Goal: Task Accomplishment & Management: Manage account settings

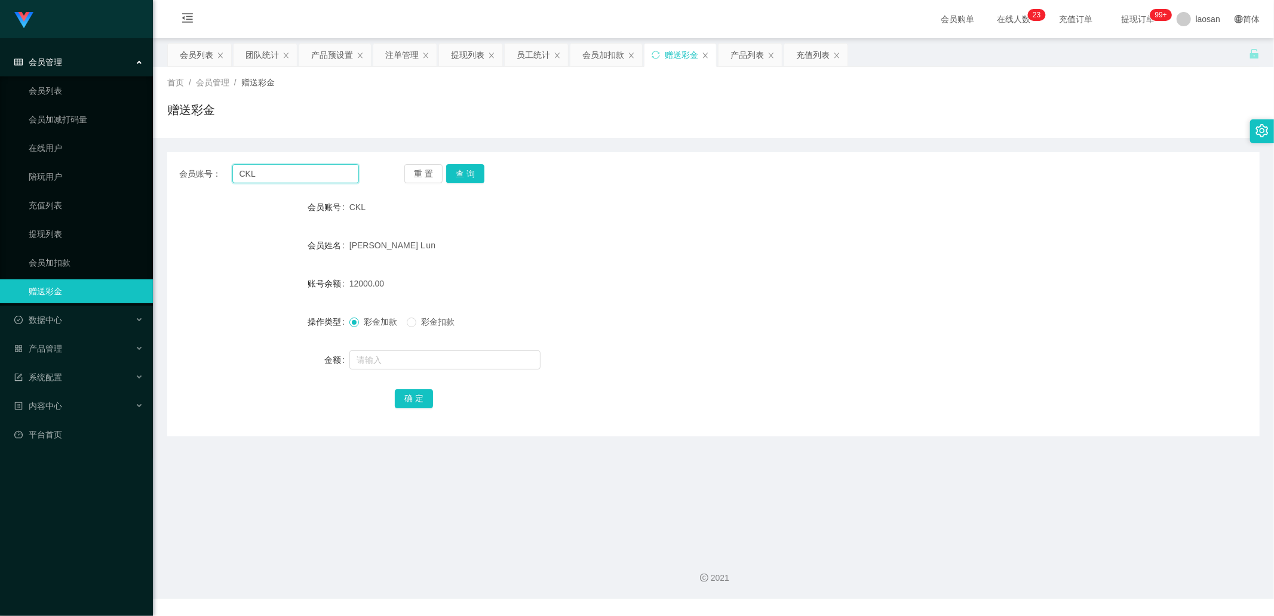
drag, startPoint x: 288, startPoint y: 173, endPoint x: 165, endPoint y: 170, distance: 122.4
click at [165, 170] on main "关闭左侧 关闭右侧 关闭其它 刷新页面 会员列表 团队统计 产品预设置 注单管理 提现列表 员工统计 会员加扣款 赠送彩金 产品列表 充值列表 首页 / 会员…" at bounding box center [713, 290] width 1121 height 505
click at [276, 178] on input "text" at bounding box center [295, 173] width 127 height 19
type input "82152720"
click at [459, 177] on button "查 询" at bounding box center [465, 173] width 38 height 19
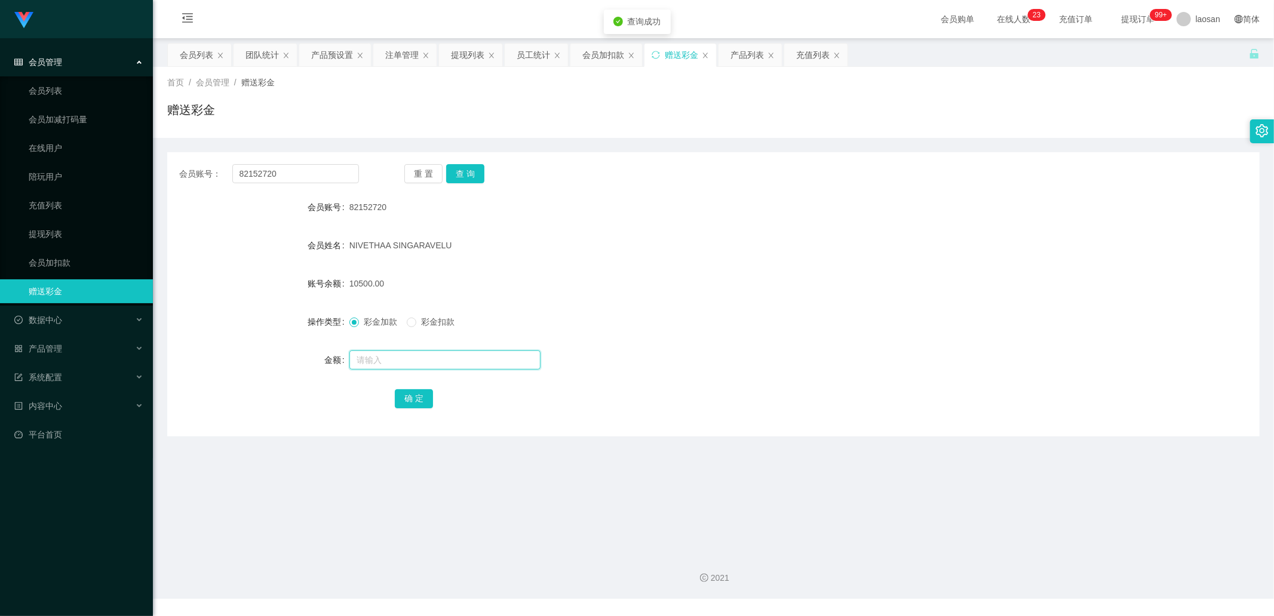
click at [390, 208] on input "text" at bounding box center [444, 360] width 191 height 19
type input "6000"
drag, startPoint x: 300, startPoint y: 177, endPoint x: 241, endPoint y: 165, distance: 60.3
click at [205, 164] on div "会员账号： 82152720" at bounding box center [269, 173] width 180 height 19
click at [591, 59] on div "会员加扣款" at bounding box center [603, 55] width 42 height 23
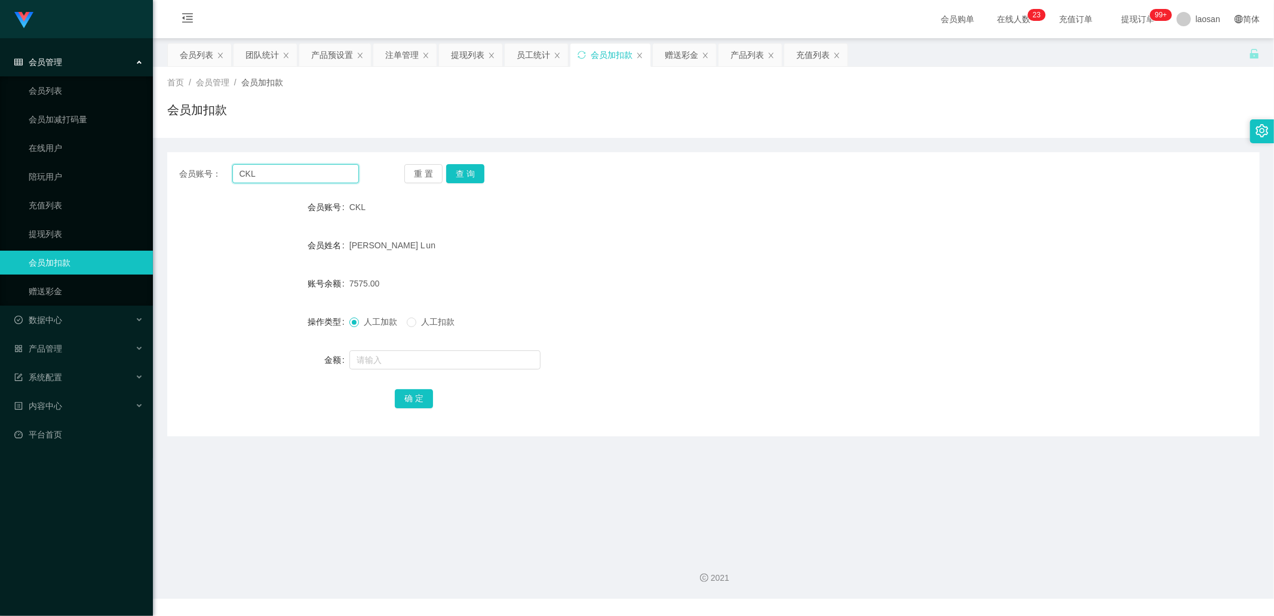
click at [322, 169] on input "CKL" at bounding box center [295, 173] width 127 height 19
drag, startPoint x: 322, startPoint y: 169, endPoint x: 207, endPoint y: 168, distance: 115.8
click at [207, 168] on div "会员账号： CKL" at bounding box center [269, 173] width 180 height 19
paste input "82152720"
type input "82152720"
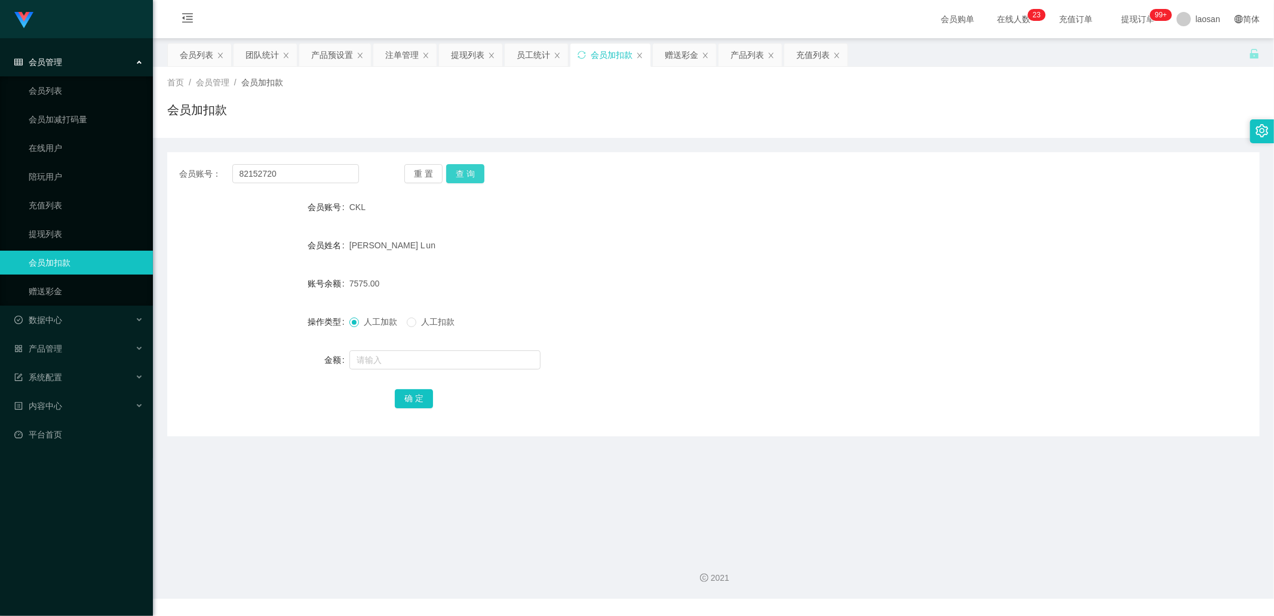
click at [476, 165] on button "查 询" at bounding box center [465, 173] width 38 height 19
click at [375, 208] on input "text" at bounding box center [444, 360] width 191 height 19
type input "6000"
click at [409, 208] on button "确 定" at bounding box center [414, 398] width 38 height 19
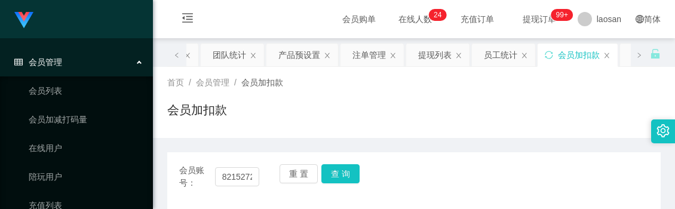
click at [255, 14] on div "会员购单 在线人数 0 1 2 3 4 5 6 7 8 9 0 1 2 3 4 5 6 7 8 9 0 1 2 3 4 5 6 7 8 9 0 1 2 3 4…" at bounding box center [414, 19] width 522 height 39
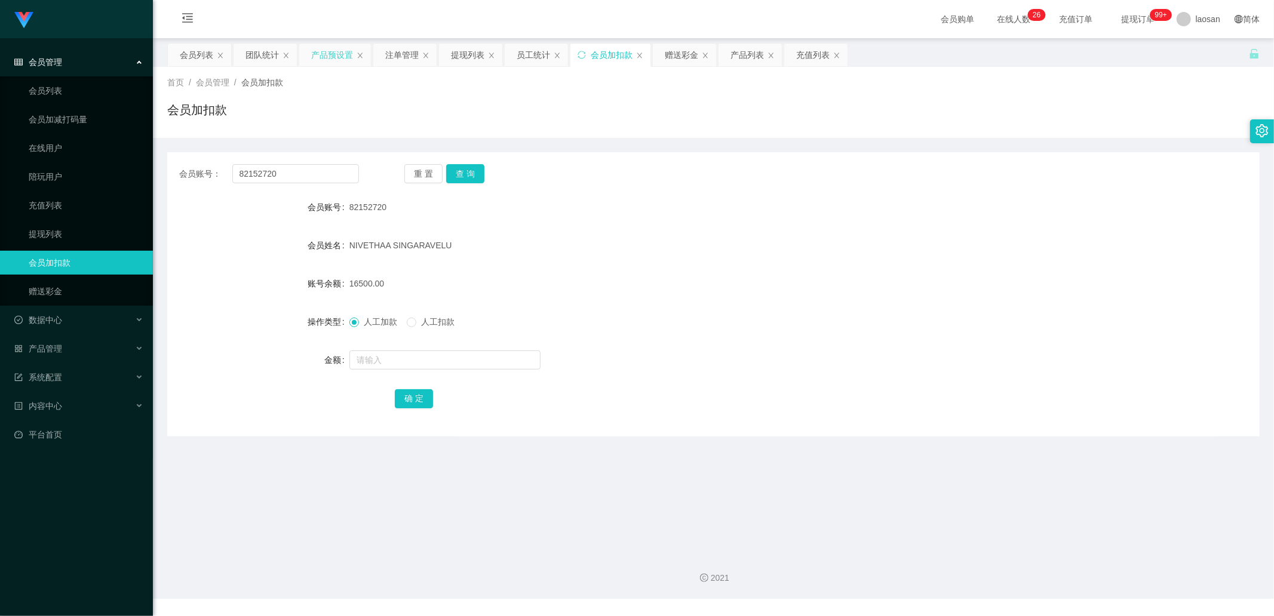
click at [335, 53] on div "产品预设置" at bounding box center [332, 55] width 42 height 23
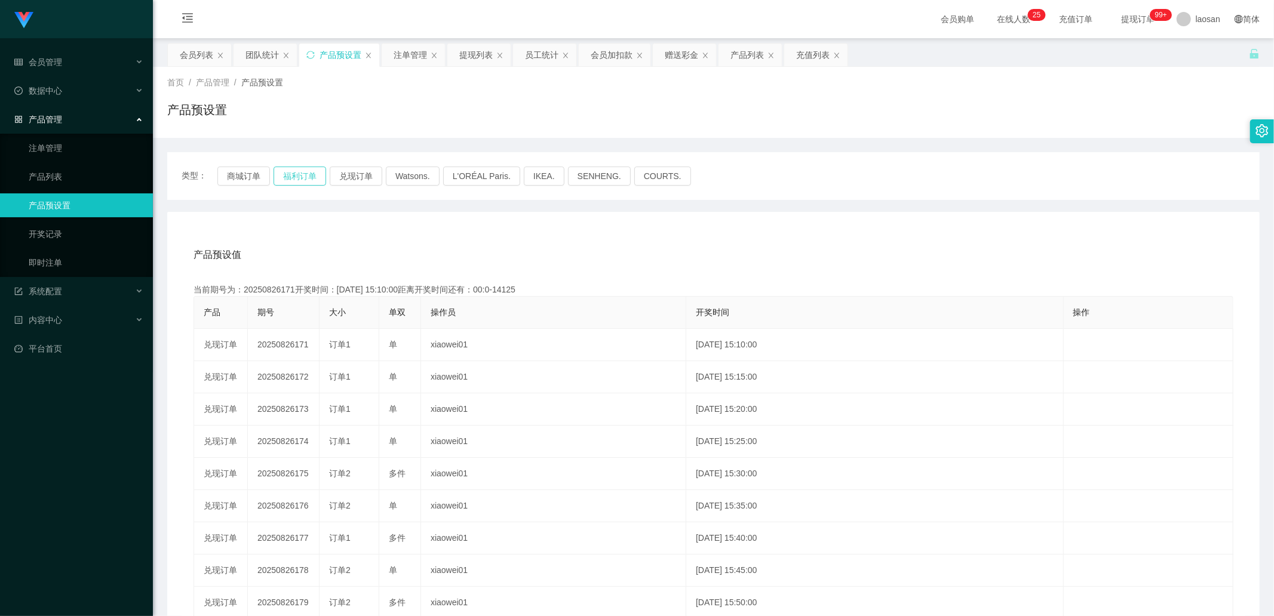
click at [291, 173] on button "福利订单" at bounding box center [299, 176] width 53 height 19
click at [78, 139] on link "注单管理" at bounding box center [86, 148] width 115 height 24
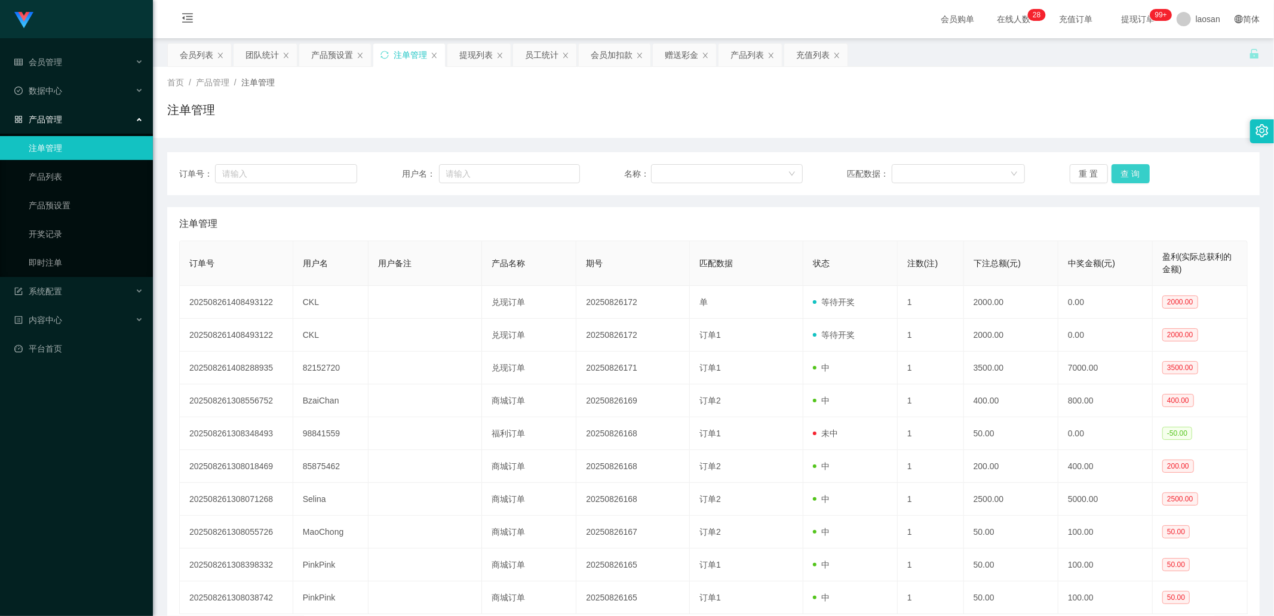
click at [674, 173] on button "查 询" at bounding box center [1130, 173] width 38 height 19
click at [674, 173] on div "重 置 查 询" at bounding box center [1158, 173] width 178 height 19
click at [674, 173] on button "查 询" at bounding box center [1130, 173] width 38 height 19
click at [674, 173] on div "重 置 查 询" at bounding box center [1158, 173] width 178 height 19
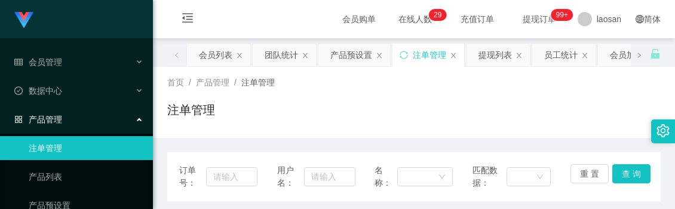
click at [308, 127] on div "注单管理" at bounding box center [413, 114] width 493 height 27
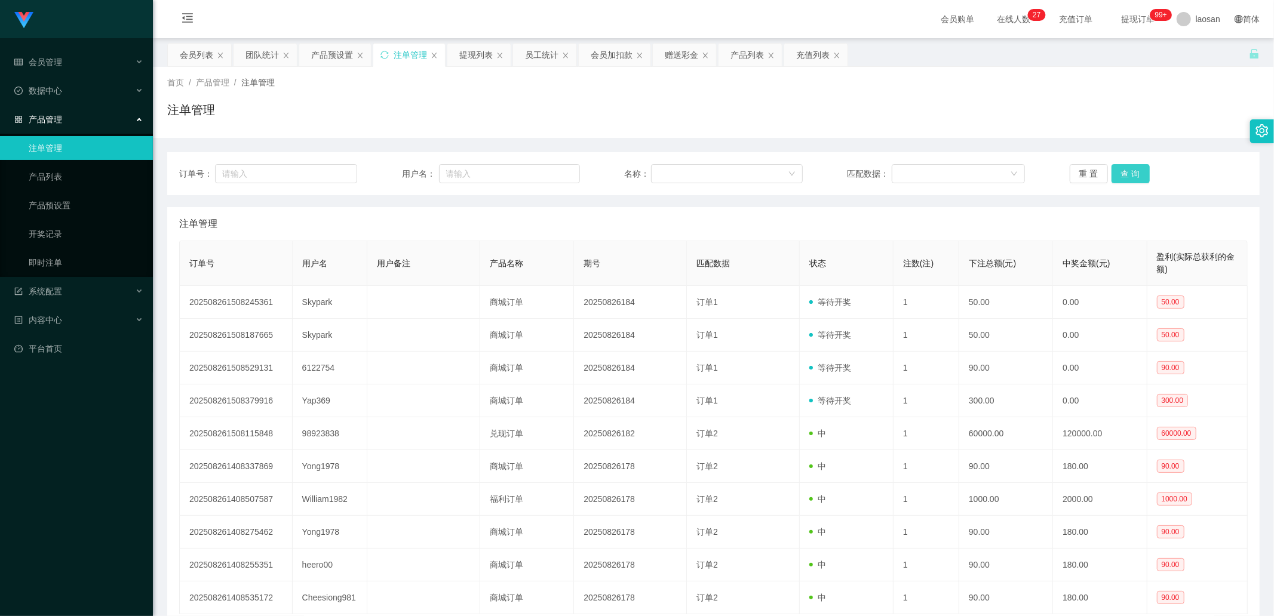
click at [674, 167] on button "查 询" at bounding box center [1130, 173] width 38 height 19
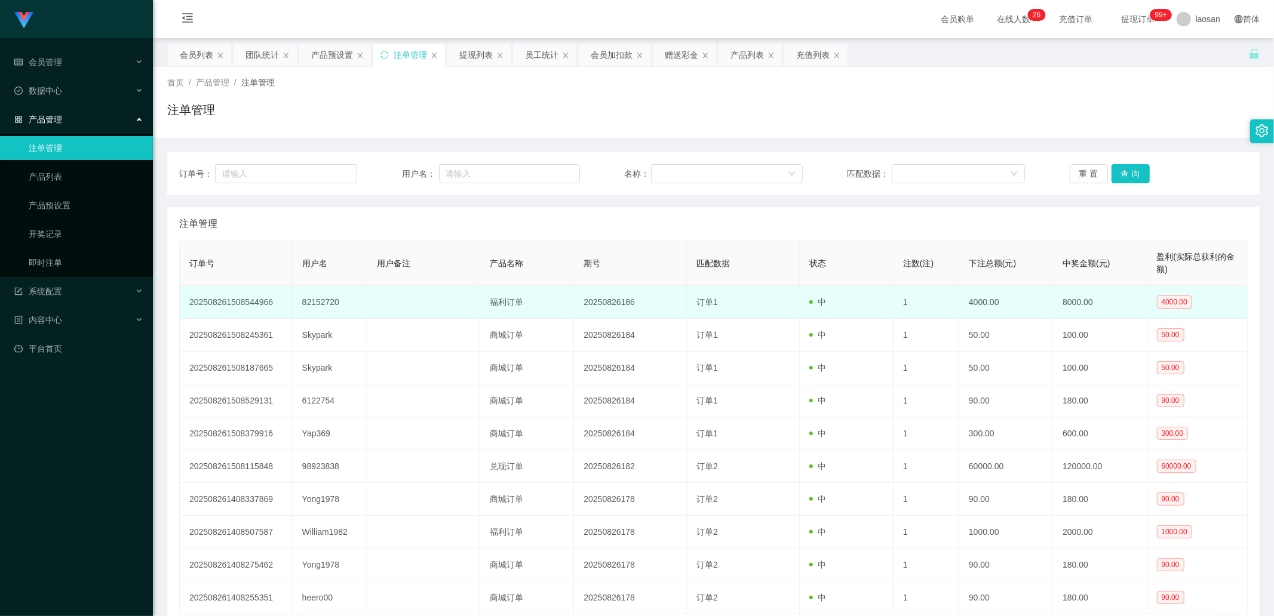
click at [329, 208] on td "82152720" at bounding box center [330, 302] width 75 height 33
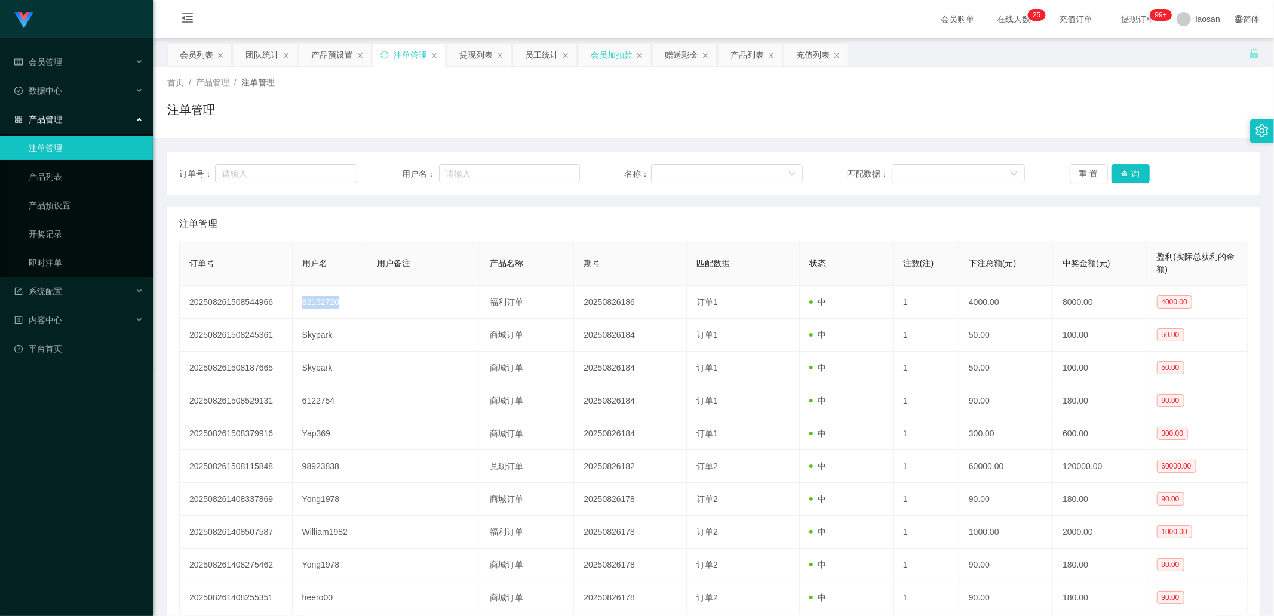
copy td "82152720"
drag, startPoint x: 195, startPoint y: 52, endPoint x: 225, endPoint y: 66, distance: 33.7
click at [195, 51] on div "会员列表" at bounding box center [196, 55] width 33 height 23
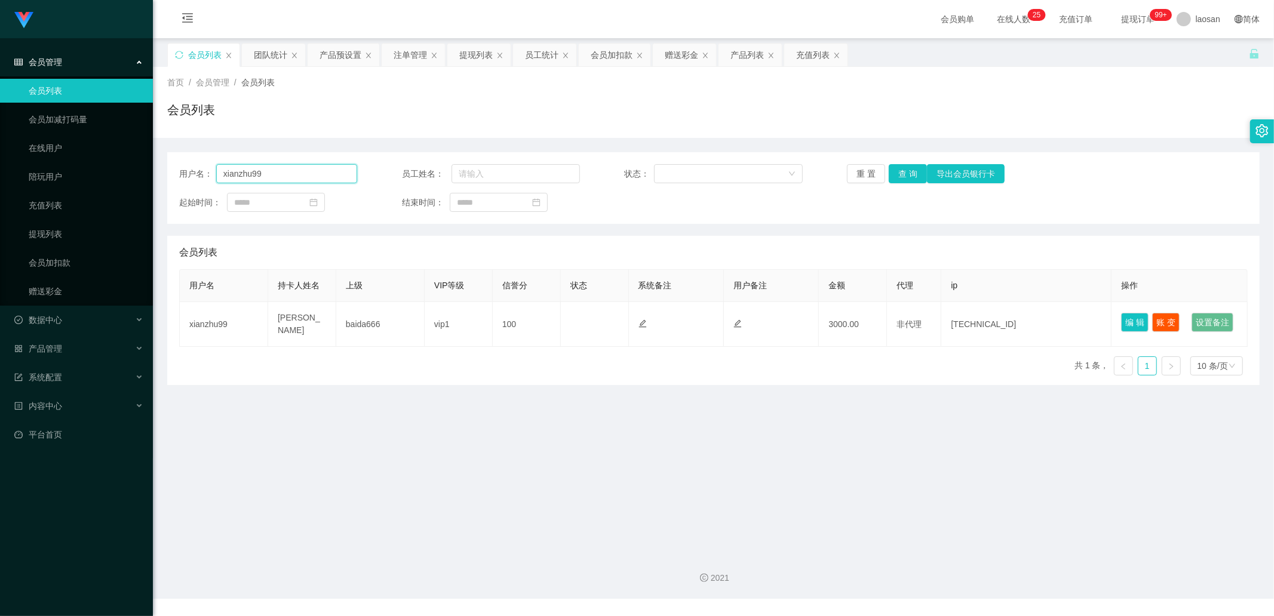
drag, startPoint x: 285, startPoint y: 174, endPoint x: 200, endPoint y: 170, distance: 84.9
click at [176, 168] on div "用户名： xianzhu99 员工姓名： 状态： 重 置 查 询 导出会员银行卡 起始时间： 结束时间：" at bounding box center [713, 188] width 1092 height 72
paste input "82152720"
type input "82152720"
click at [674, 171] on button "查 询" at bounding box center [908, 173] width 38 height 19
